Goal: Task Accomplishment & Management: Manage account settings

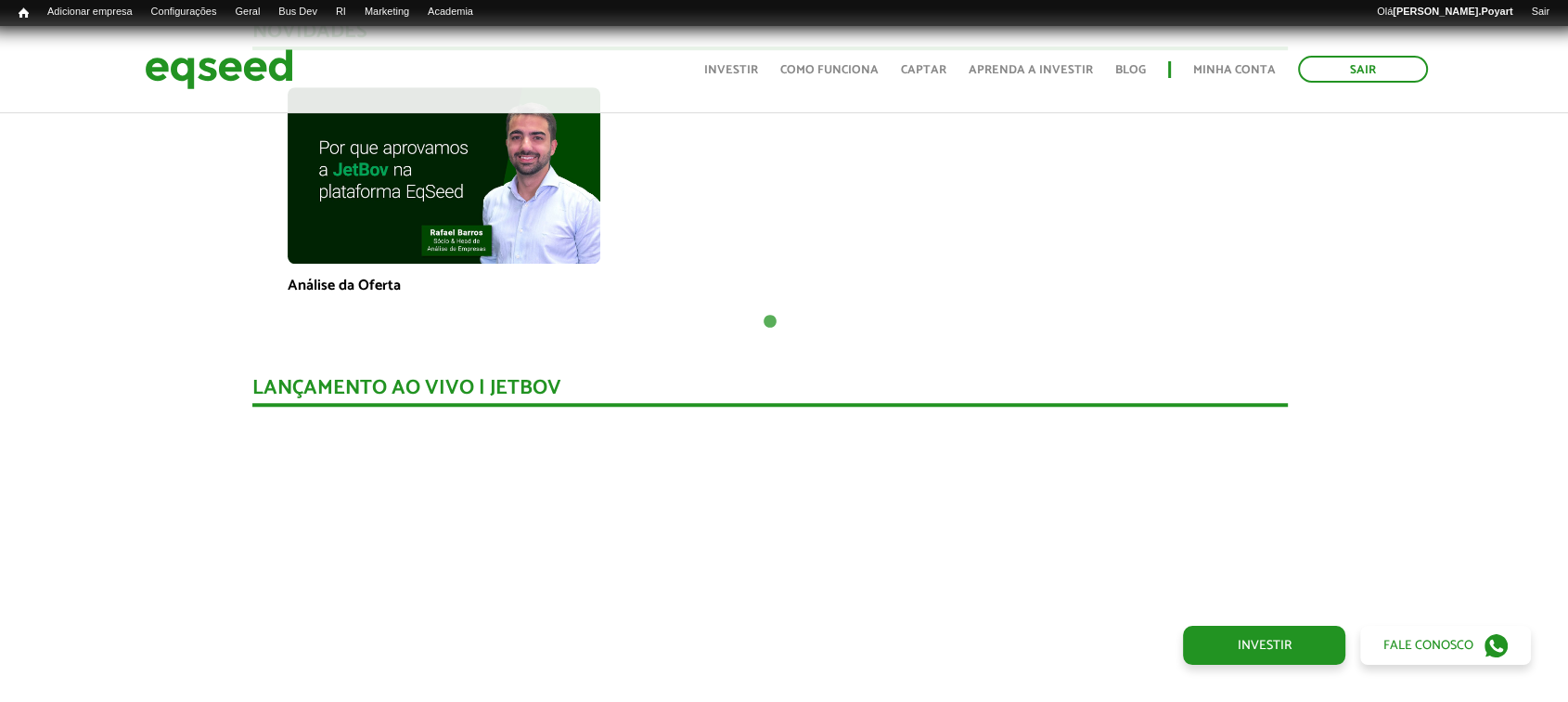
scroll to position [1441, 14]
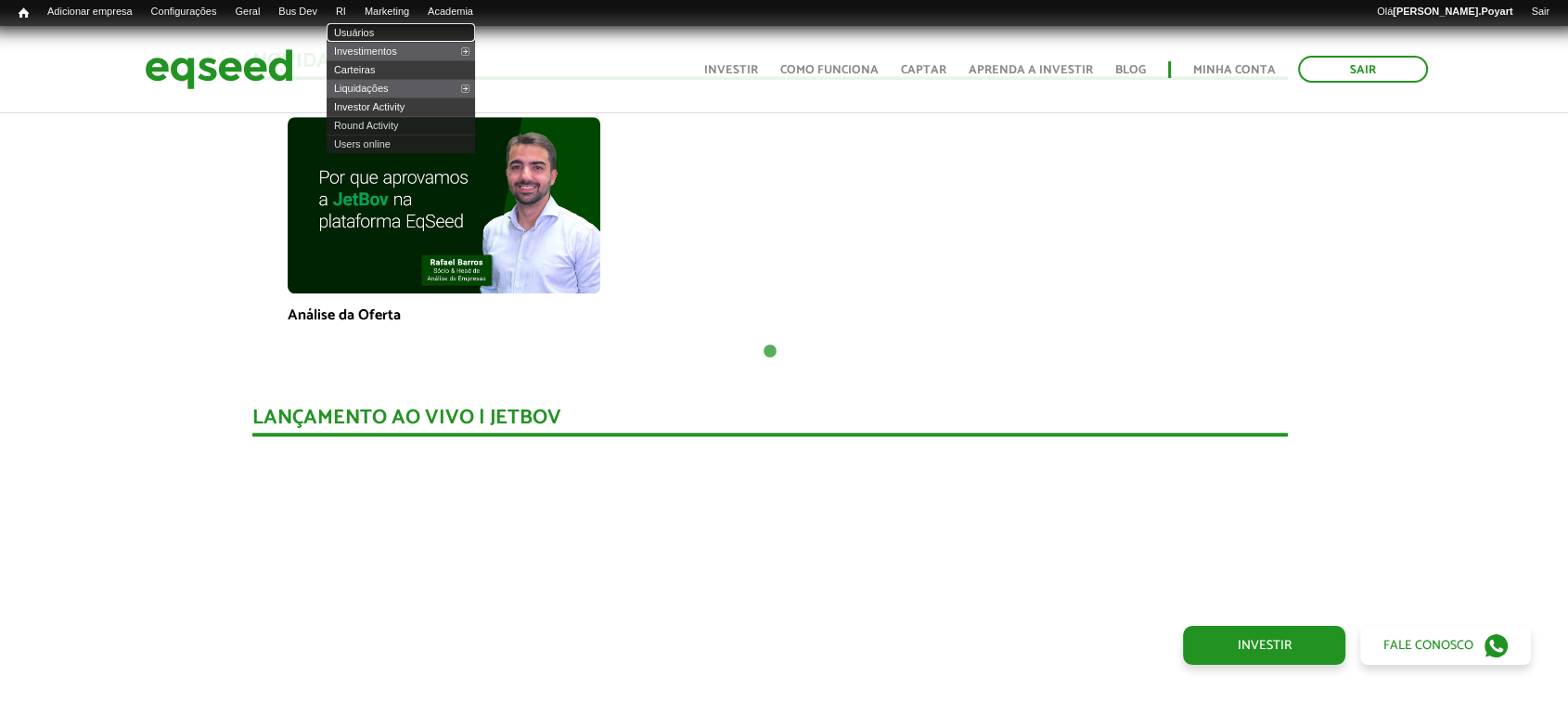
click at [370, 34] on link "Usuários" at bounding box center [400, 32] width 148 height 18
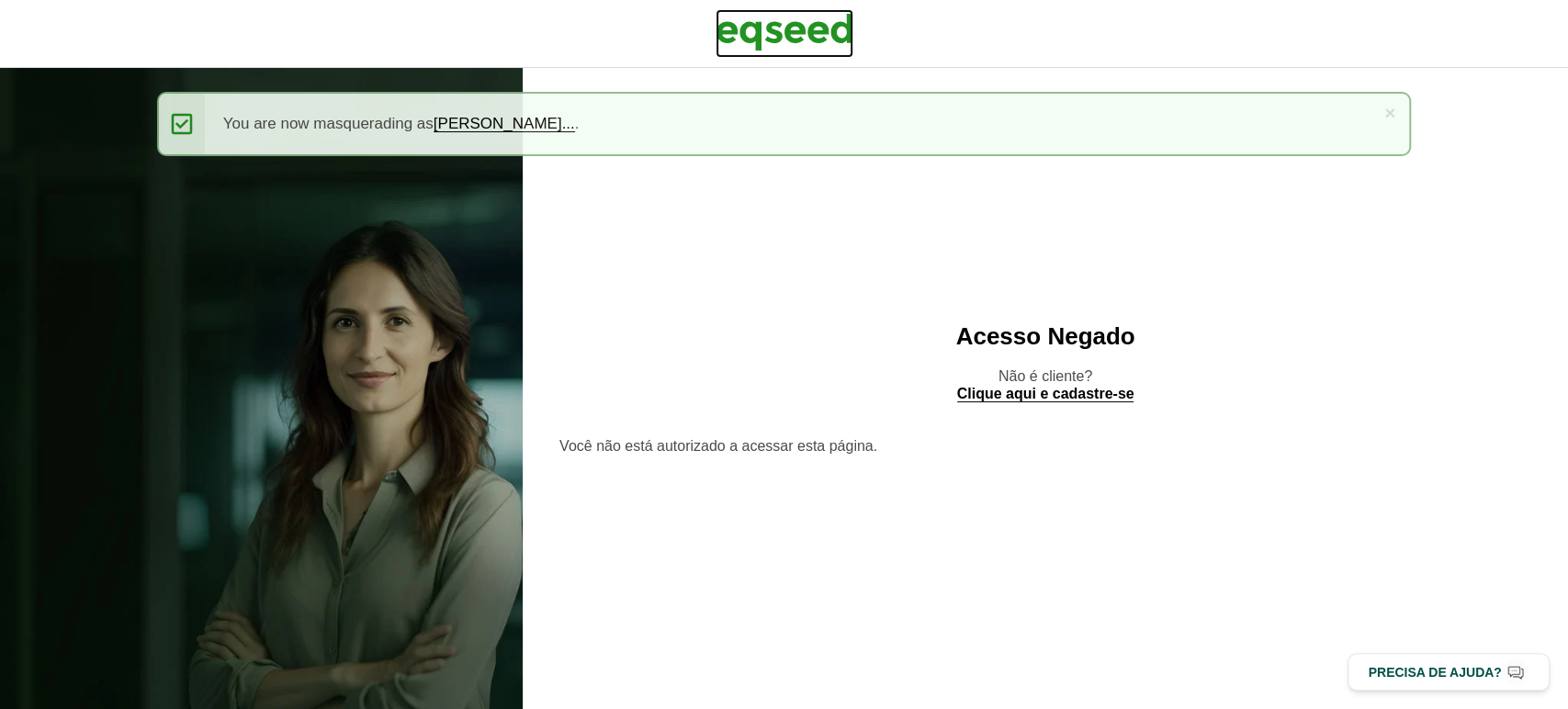
click at [734, 22] on img at bounding box center [785, 33] width 138 height 46
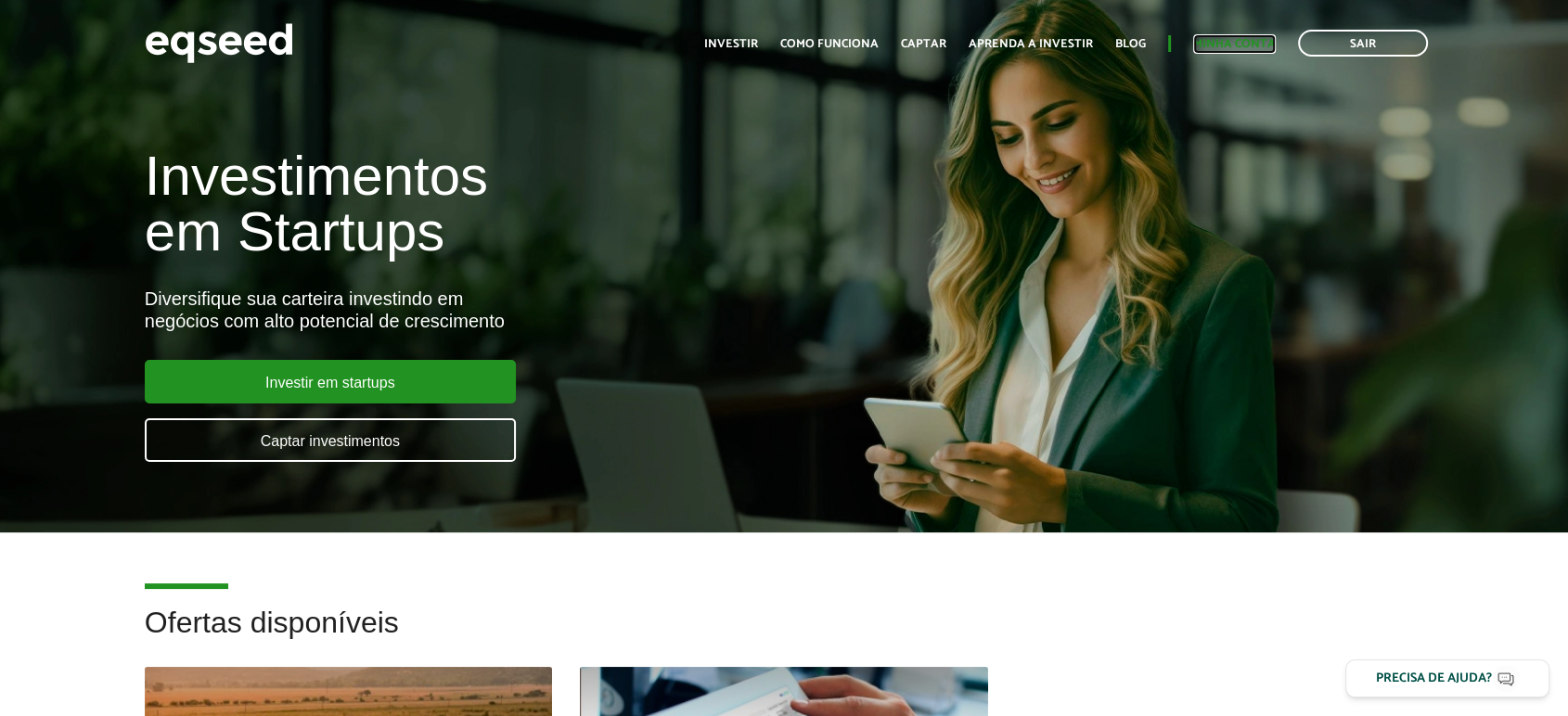
click at [1232, 38] on link "Minha conta" at bounding box center [1234, 44] width 82 height 12
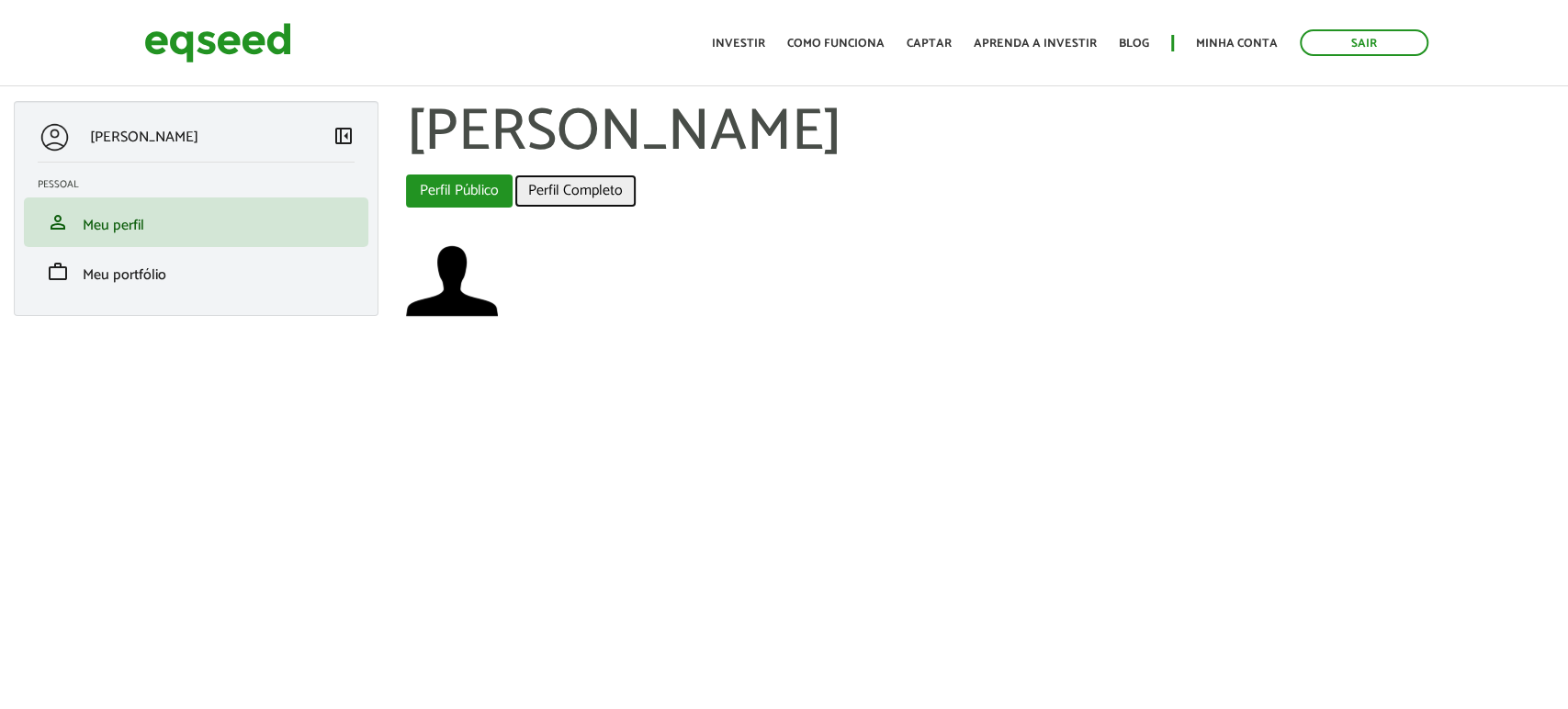
click at [553, 188] on link "Perfil Completo" at bounding box center [575, 191] width 122 height 34
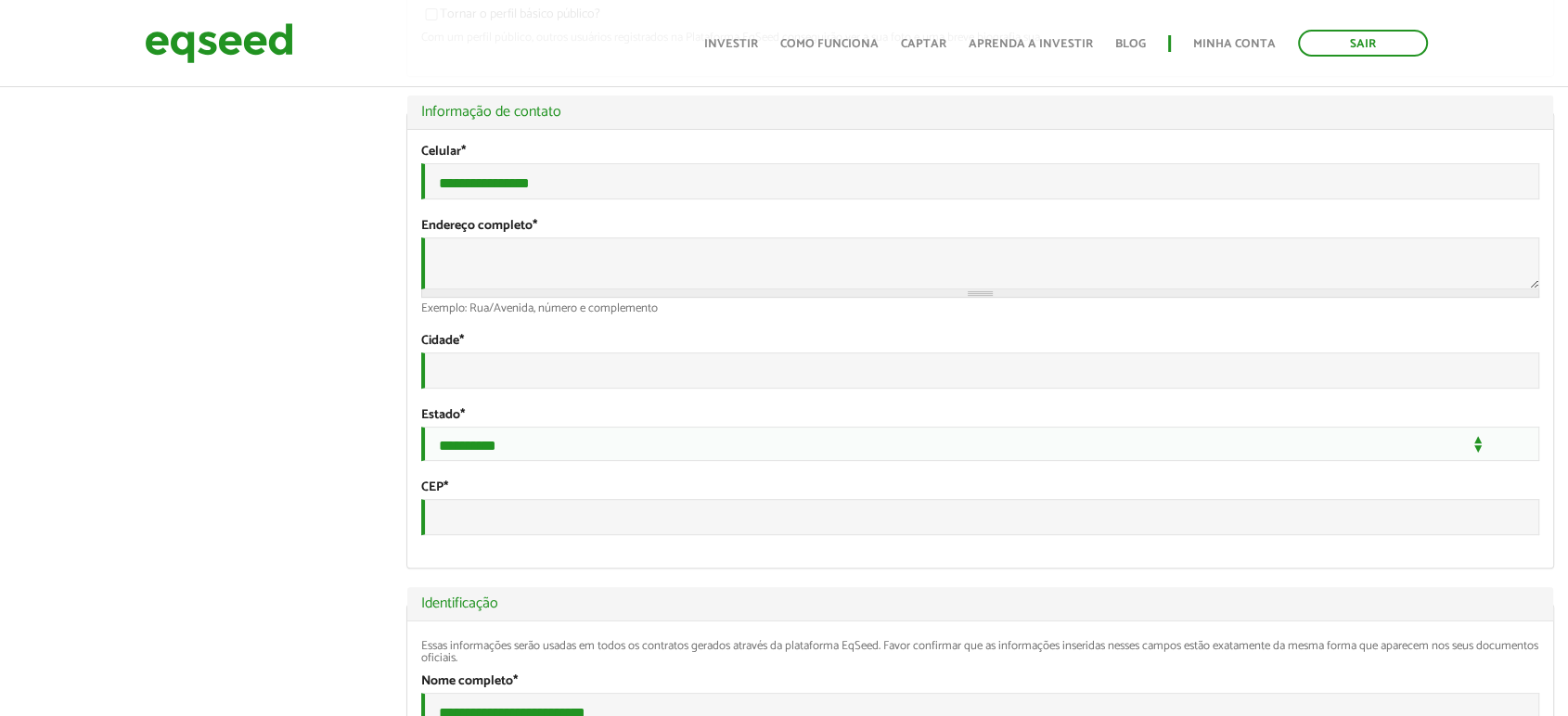
scroll to position [499, 0]
